Goal: Task Accomplishment & Management: Complete application form

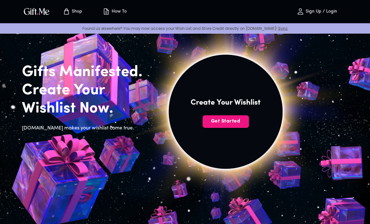
scroll to position [17, 0]
click at [203, 122] on span "Get Started" at bounding box center [226, 121] width 46 height 7
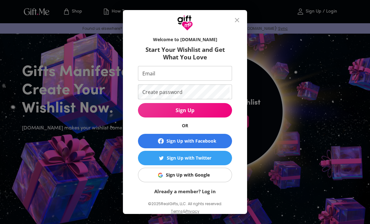
click at [147, 77] on input "Email" at bounding box center [184, 73] width 92 height 15
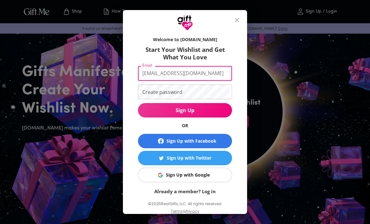
type input "[EMAIL_ADDRESS][DOMAIN_NAME]"
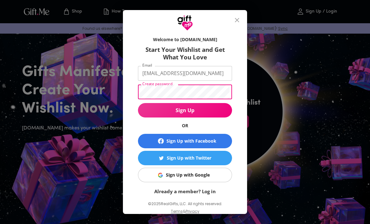
click at [151, 114] on span "Sign Up" at bounding box center [185, 110] width 94 height 7
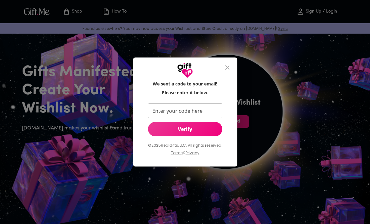
click at [159, 118] on input "Enter your code here" at bounding box center [184, 110] width 72 height 15
type input "176245"
click at [165, 132] on span "Verify" at bounding box center [185, 129] width 74 height 7
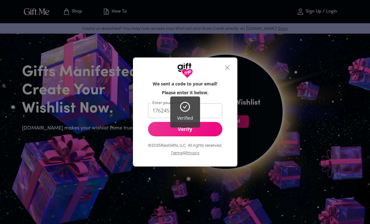
scroll to position [0, 0]
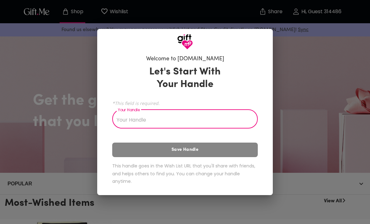
click at [124, 120] on input "Your Handle" at bounding box center [181, 120] width 139 height 18
click at [133, 117] on input "Your Handle" at bounding box center [181, 120] width 139 height 18
type input "i"
type input "k"
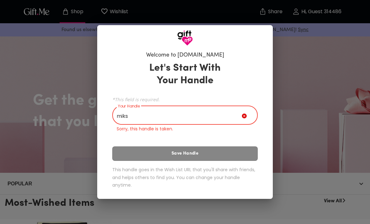
click at [118, 136] on div "Let's Start With Your Handle *This field is required. Your Handle miks Your Han…" at bounding box center [185, 126] width 146 height 135
click at [139, 118] on input "miks" at bounding box center [177, 116] width 130 height 18
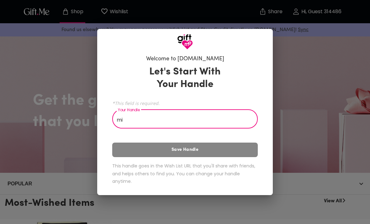
type input "m"
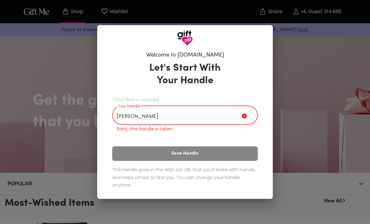
type input "miks"
click at [212, 114] on input "miks" at bounding box center [177, 116] width 130 height 18
type input "m"
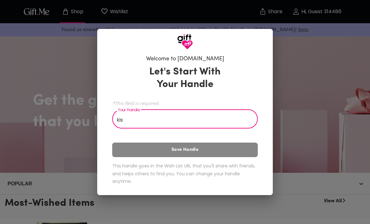
click at [299, 65] on div "Welcome to Gift.me Let's Start With Your Handle *This field is required. Your H…" at bounding box center [185, 112] width 370 height 224
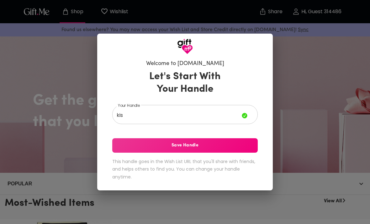
click at [220, 117] on input "kis" at bounding box center [177, 115] width 130 height 18
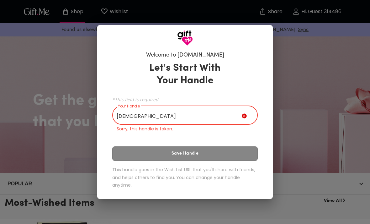
click at [298, 64] on div "Welcome to Gift.me Let's Start With Your Handle *This field is required. Your H…" at bounding box center [185, 112] width 370 height 224
click at [242, 152] on div "Let's Start With Your Handle *This field is required. Your Handle kisha Your Ha…" at bounding box center [185, 126] width 146 height 135
click at [242, 153] on div "Let's Start With Your Handle *This field is required. Your Handle kisha Your Ha…" at bounding box center [185, 126] width 146 height 135
click at [237, 155] on div "Let's Start With Your Handle *This field is required. Your Handle kisha Your Ha…" at bounding box center [185, 126] width 146 height 135
click at [226, 116] on input "kisha" at bounding box center [177, 116] width 130 height 18
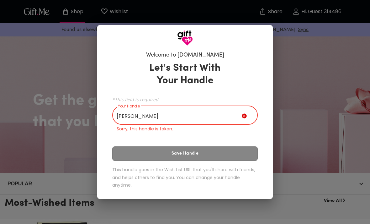
click at [297, 60] on div "Welcome to Gift.me Let's Start With Your Handle *This field is required. Your H…" at bounding box center [185, 112] width 370 height 224
click at [217, 118] on input "kish" at bounding box center [177, 116] width 130 height 18
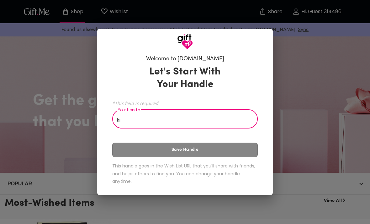
type input "k"
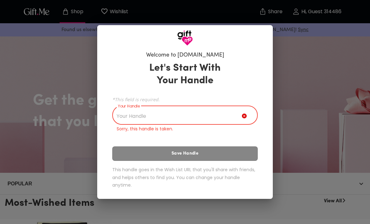
type input "1"
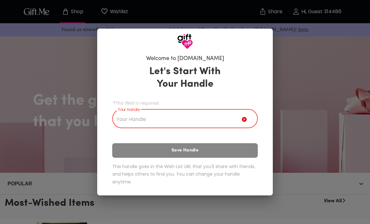
type input "0"
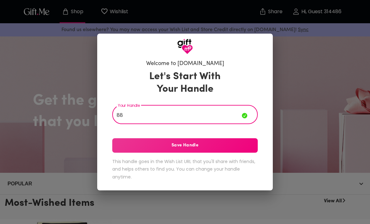
type input "88"
click at [207, 147] on span "Save Handle" at bounding box center [185, 145] width 146 height 7
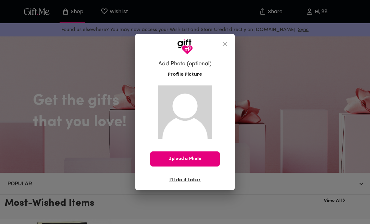
click at [188, 180] on span "I'll do it later" at bounding box center [185, 179] width 31 height 7
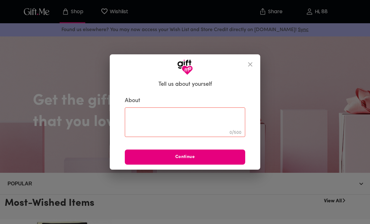
click at [252, 63] on icon "close" at bounding box center [250, 64] width 4 height 4
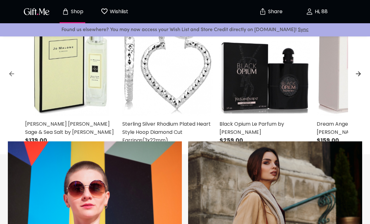
scroll to position [233, 0]
